Goal: Information Seeking & Learning: Find specific fact

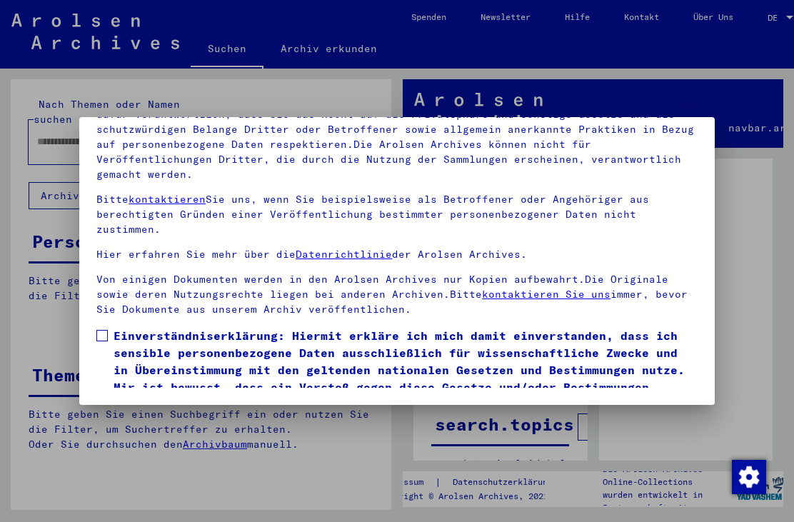
scroll to position [154, 0]
click at [106, 327] on label "Einverständniserklärung: Hiermit erkläre ich mich damit einverstanden, dass ich…" at bounding box center [396, 370] width 601 height 86
click at [134, 420] on button "Ich stimme zu" at bounding box center [150, 433] width 108 height 27
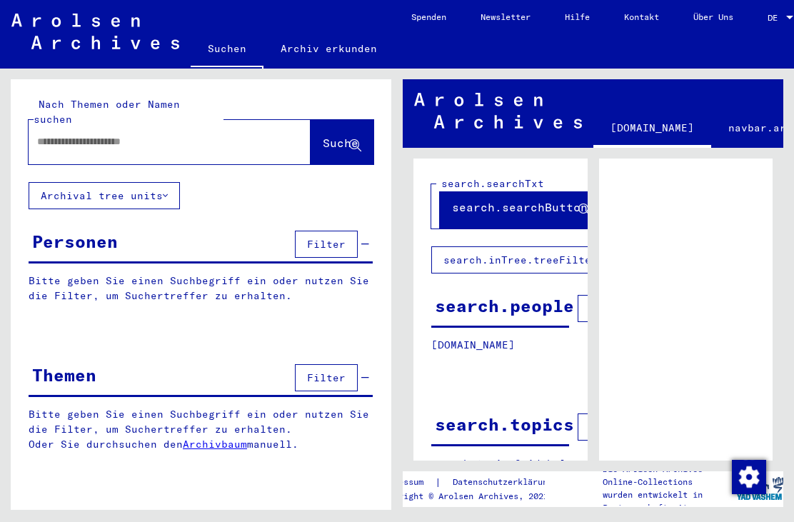
click at [59, 126] on div at bounding box center [153, 142] width 248 height 32
click at [82, 134] on input "text" at bounding box center [156, 141] width 239 height 15
type input "**********"
click at [340, 136] on span "Suche" at bounding box center [341, 143] width 36 height 14
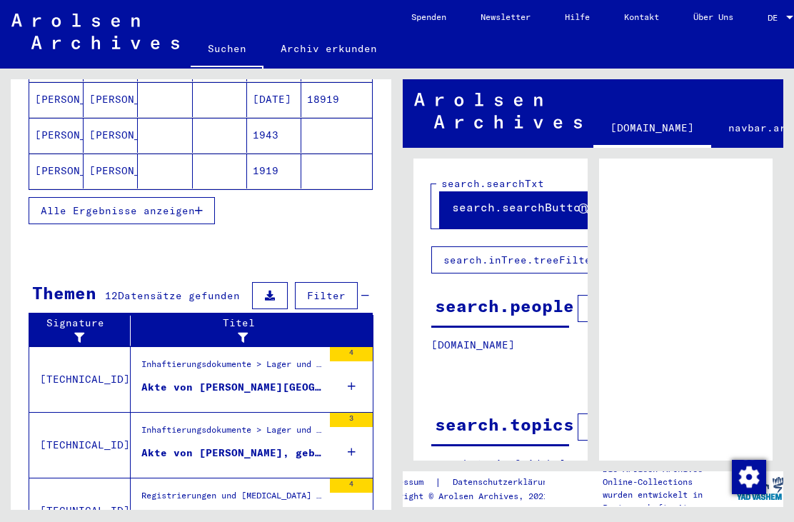
scroll to position [301, 0]
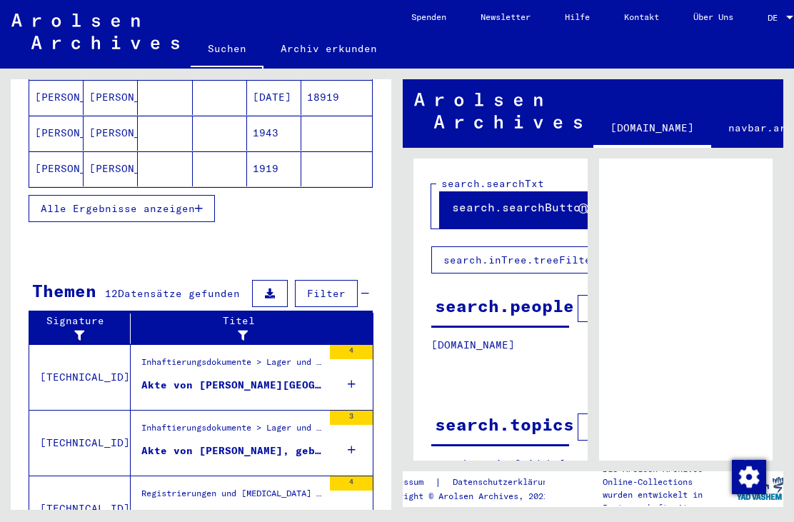
click at [162, 356] on div "Inhaftierungsdokumente > Lager und Ghettos > Konzentrationslager [GEOGRAPHIC_DA…" at bounding box center [231, 366] width 181 height 20
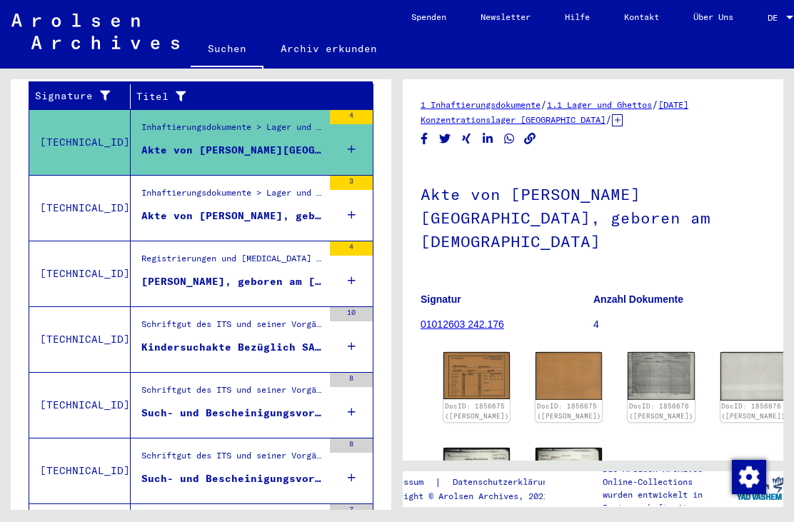
scroll to position [249, 0]
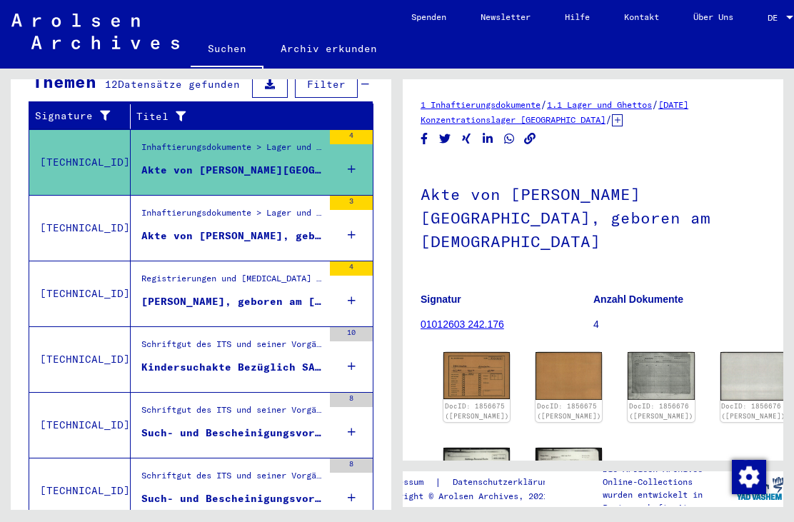
click at [472, 448] on img at bounding box center [476, 473] width 66 height 51
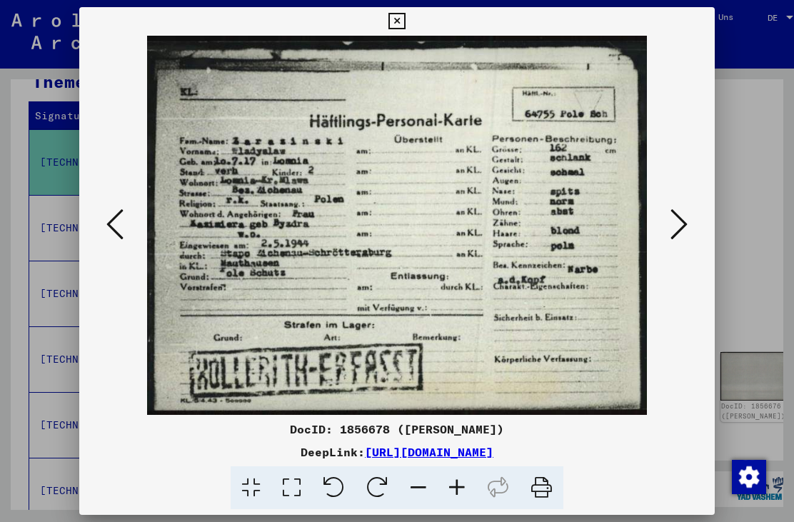
click at [405, 26] on icon at bounding box center [396, 21] width 16 height 17
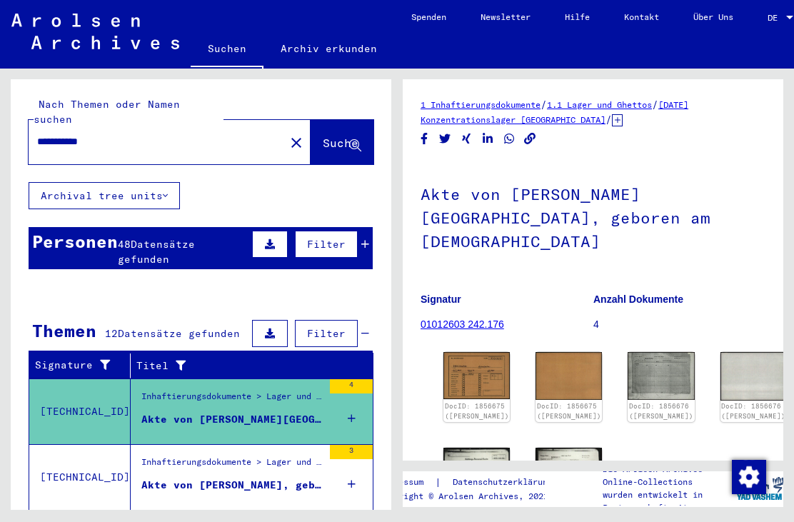
scroll to position [0, 0]
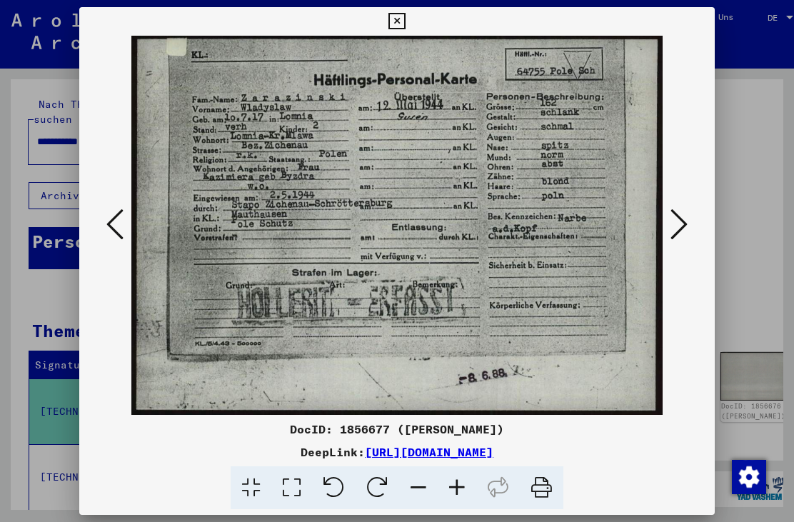
click at [718, 13] on div at bounding box center [397, 261] width 794 height 522
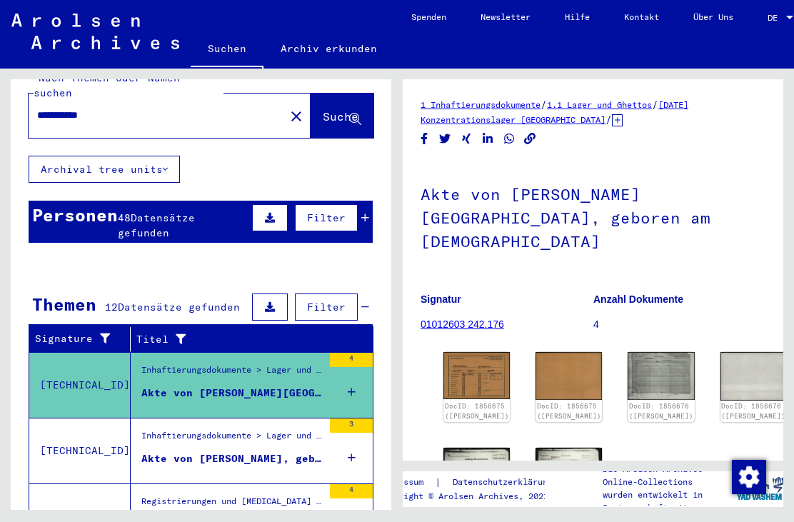
scroll to position [26, 0]
click at [74, 206] on div "Personen" at bounding box center [75, 215] width 86 height 26
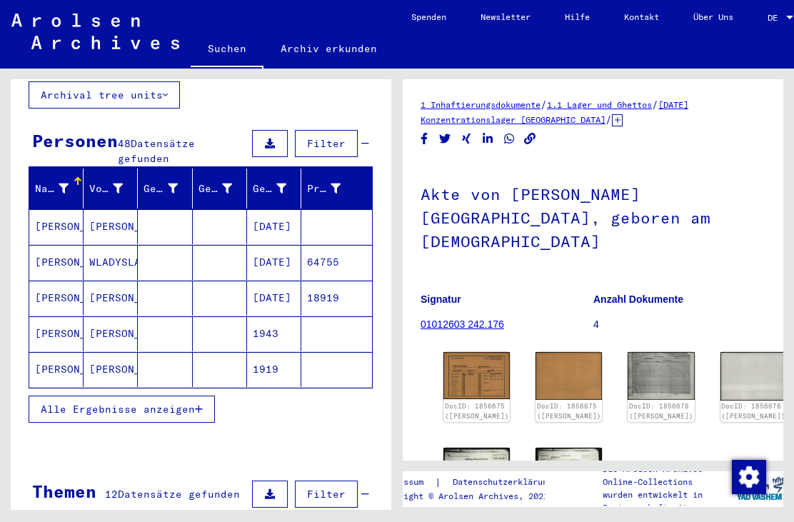
scroll to position [101, 0]
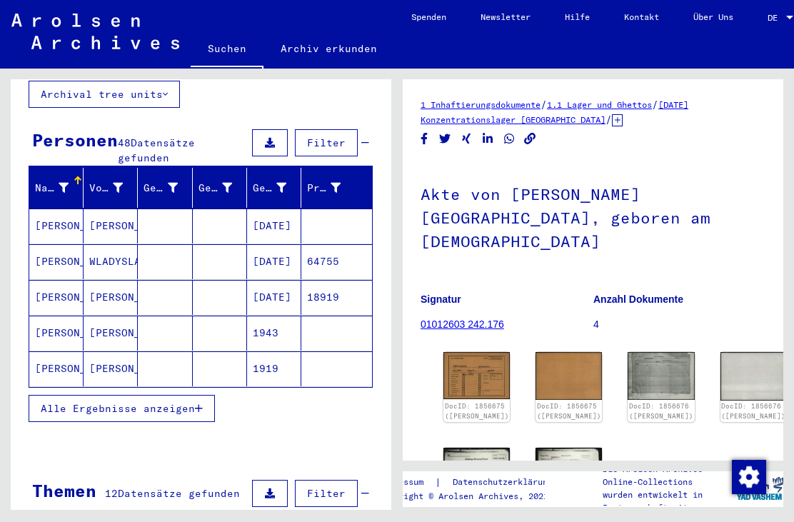
click at [70, 244] on mat-cell "[PERSON_NAME]" at bounding box center [56, 261] width 54 height 35
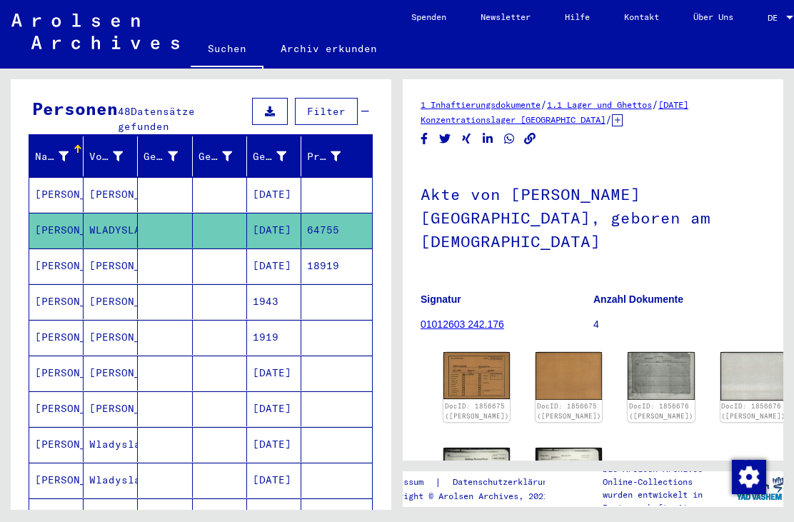
scroll to position [134, 0]
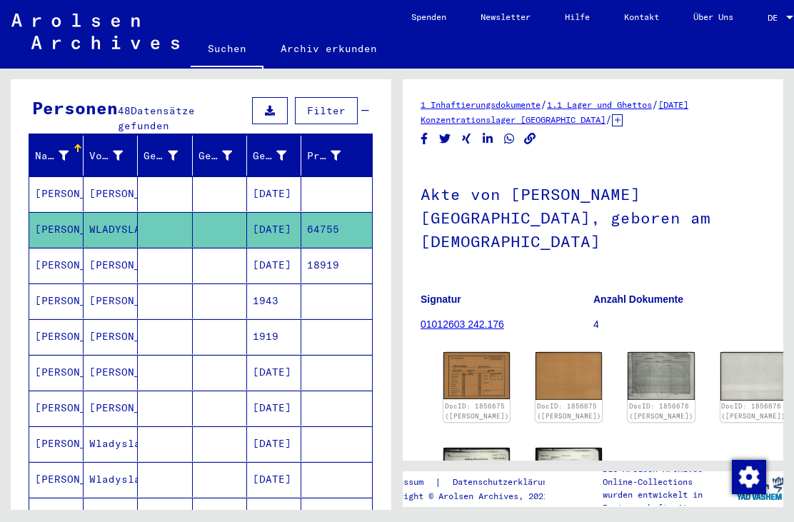
click at [107, 426] on mat-cell "Wladyslaw" at bounding box center [111, 443] width 54 height 35
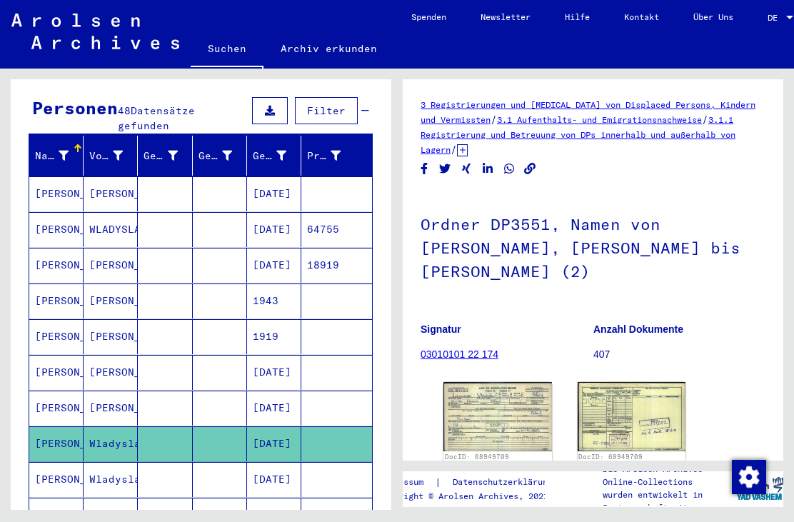
click at [146, 501] on mat-cell at bounding box center [165, 515] width 54 height 35
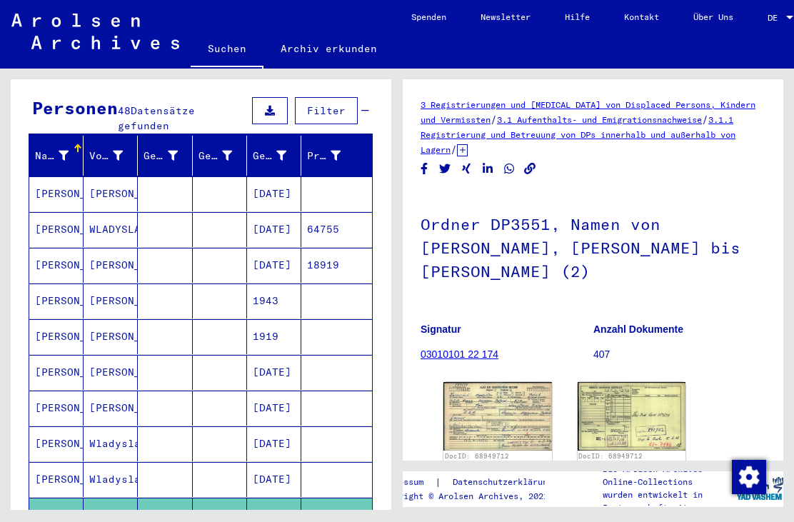
click at [513, 382] on img at bounding box center [497, 416] width 109 height 68
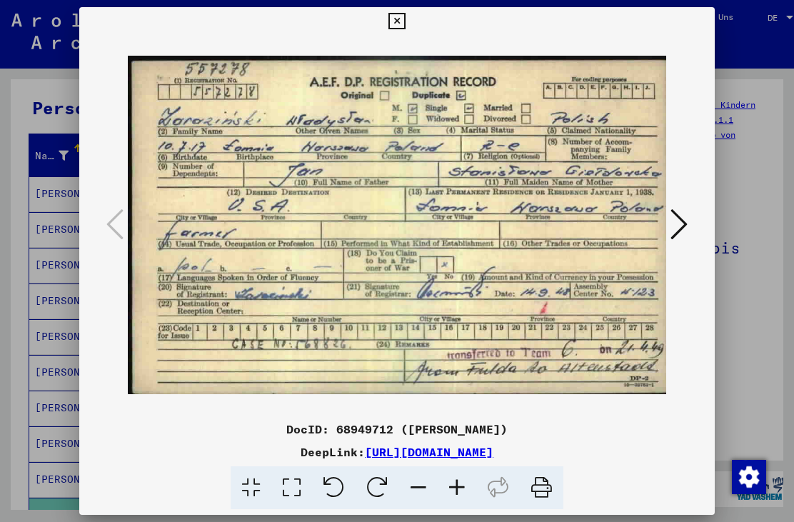
click at [720, 22] on div at bounding box center [397, 261] width 794 height 522
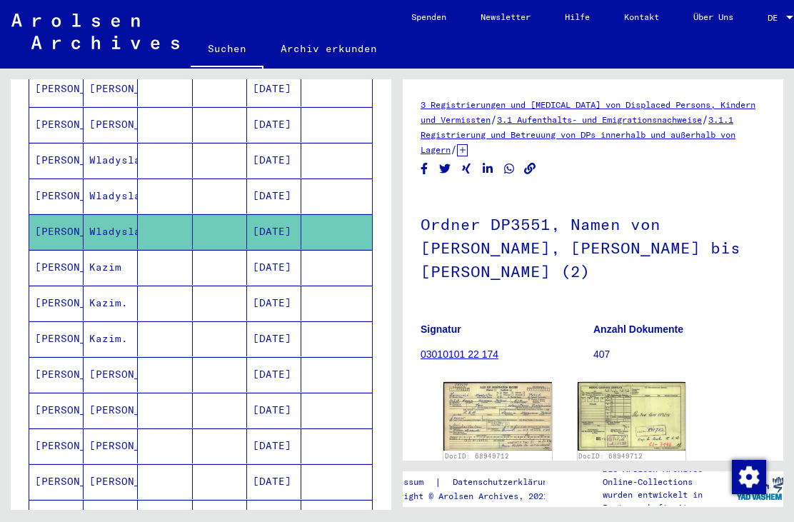
scroll to position [418, 0]
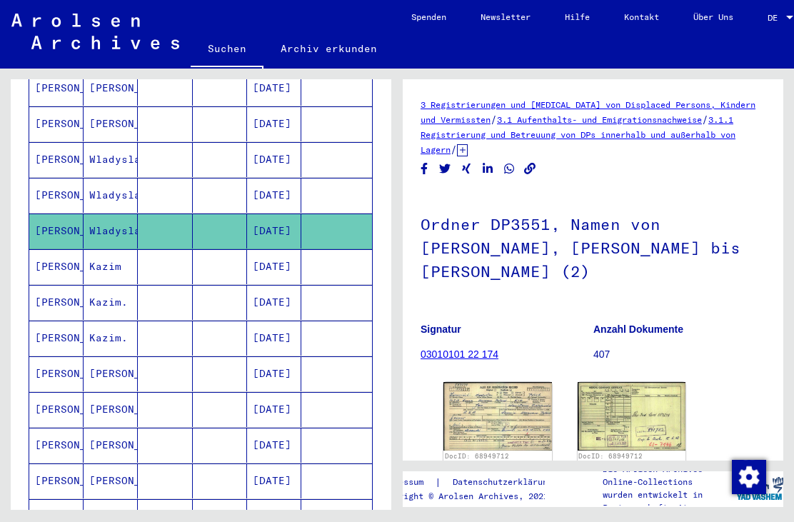
click at [69, 178] on mat-cell "[PERSON_NAME]" at bounding box center [56, 195] width 54 height 35
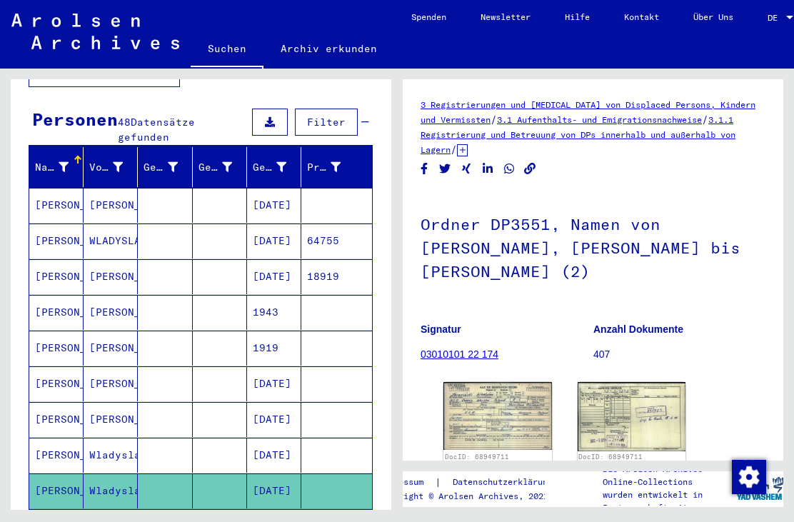
scroll to position [121, 0]
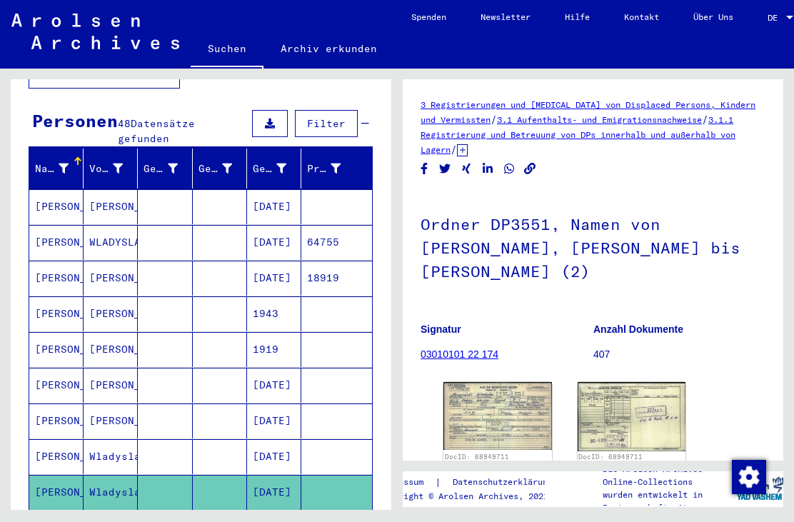
click at [39, 234] on mat-cell "[PERSON_NAME]" at bounding box center [56, 242] width 54 height 35
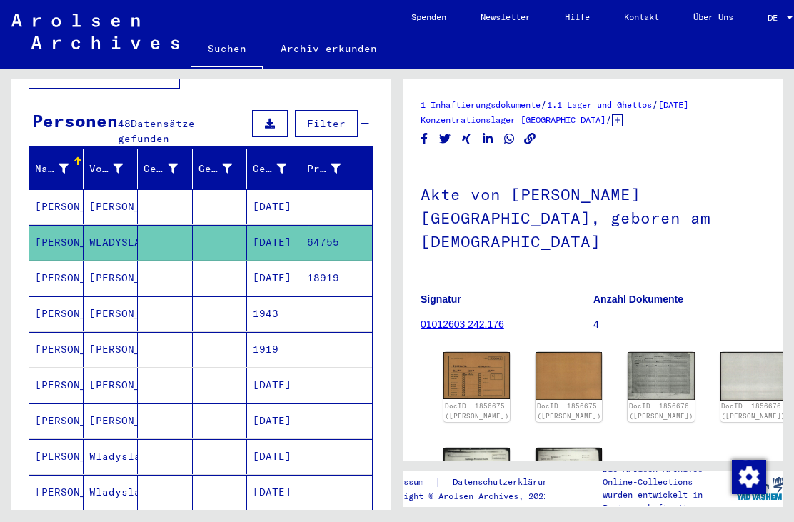
scroll to position [164, 0]
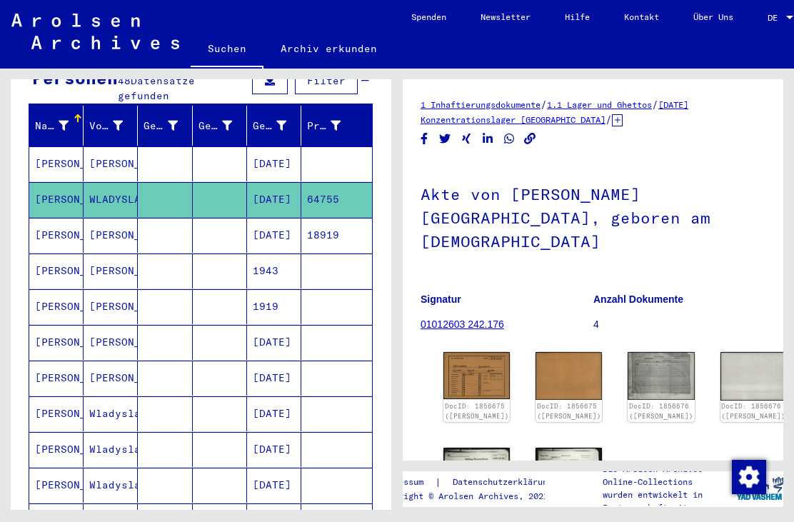
click at [98, 401] on mat-cell "Wladyslaw" at bounding box center [111, 413] width 54 height 35
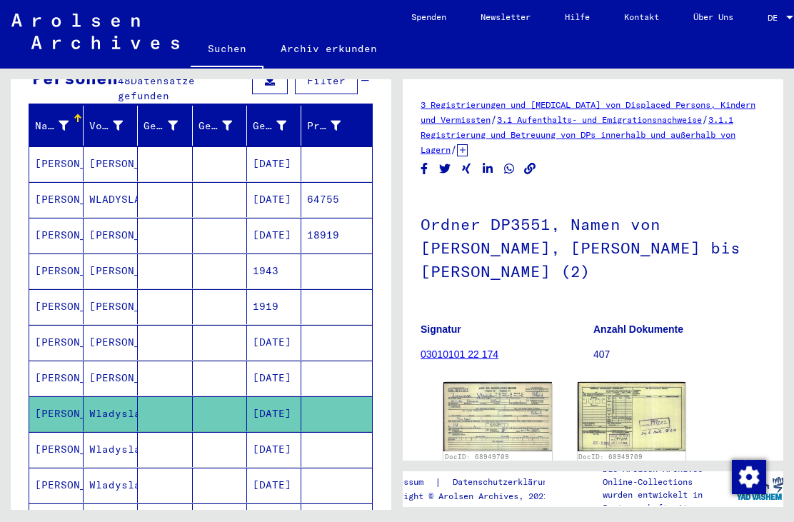
click at [138, 471] on mat-cell at bounding box center [165, 485] width 54 height 35
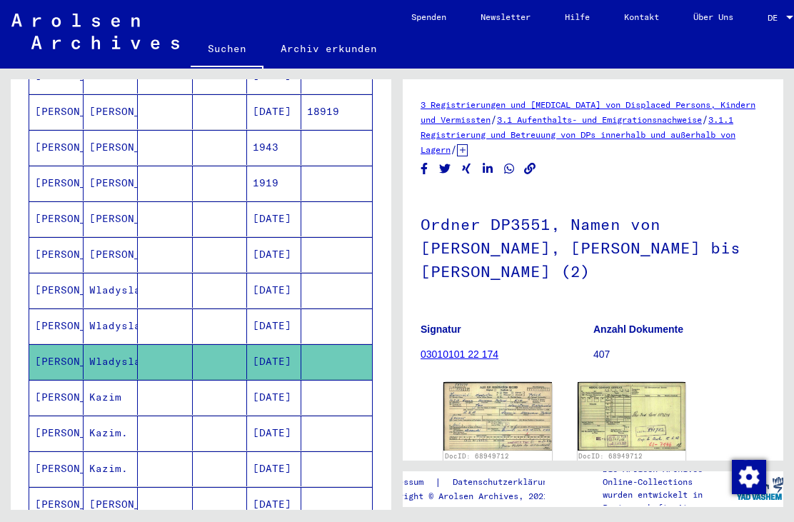
scroll to position [306, 0]
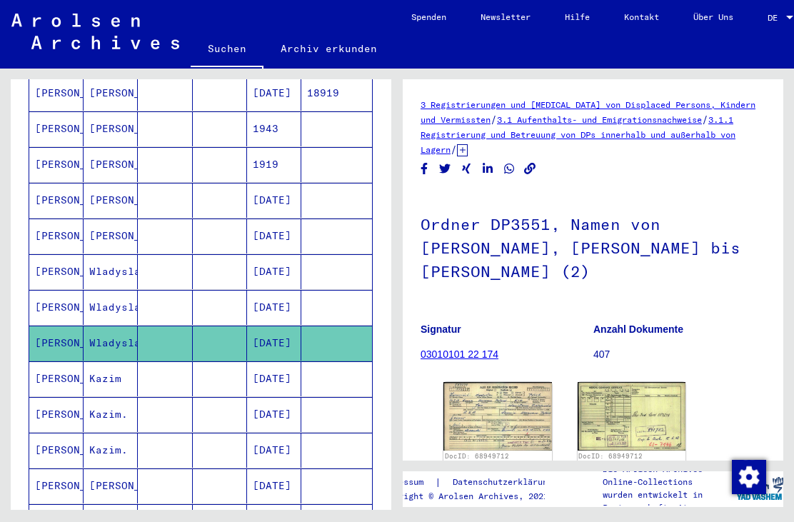
click at [85, 398] on mat-cell "Kazim." at bounding box center [111, 414] width 54 height 35
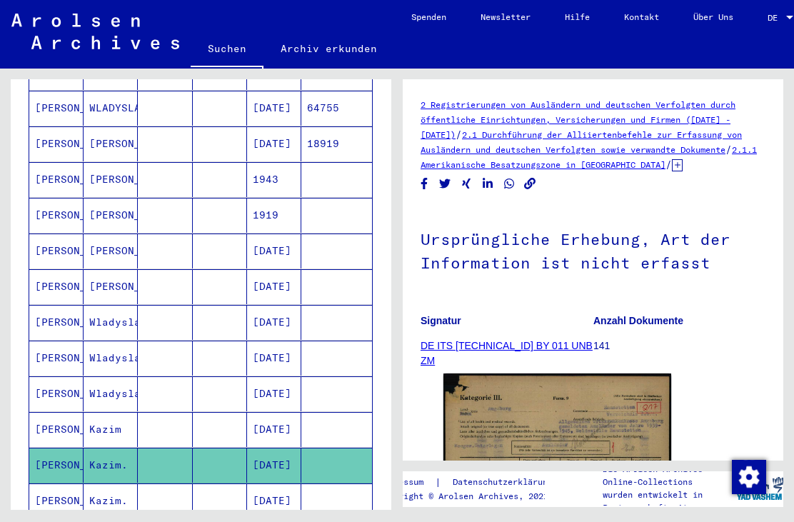
scroll to position [254, 0]
